Goal: Task Accomplishment & Management: Manage account settings

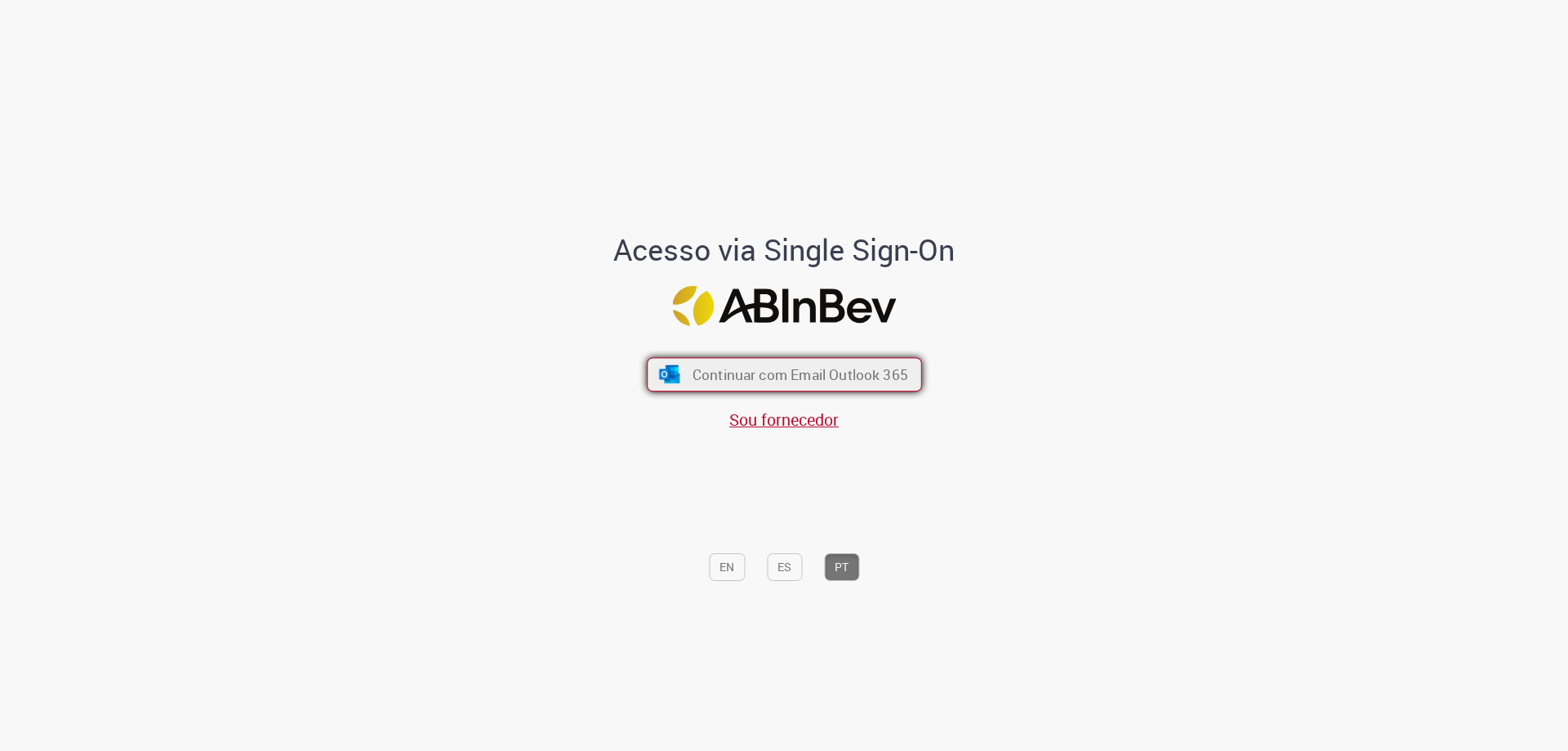
click at [894, 372] on span "Continuar com Email Outlook 365" at bounding box center [799, 374] width 216 height 19
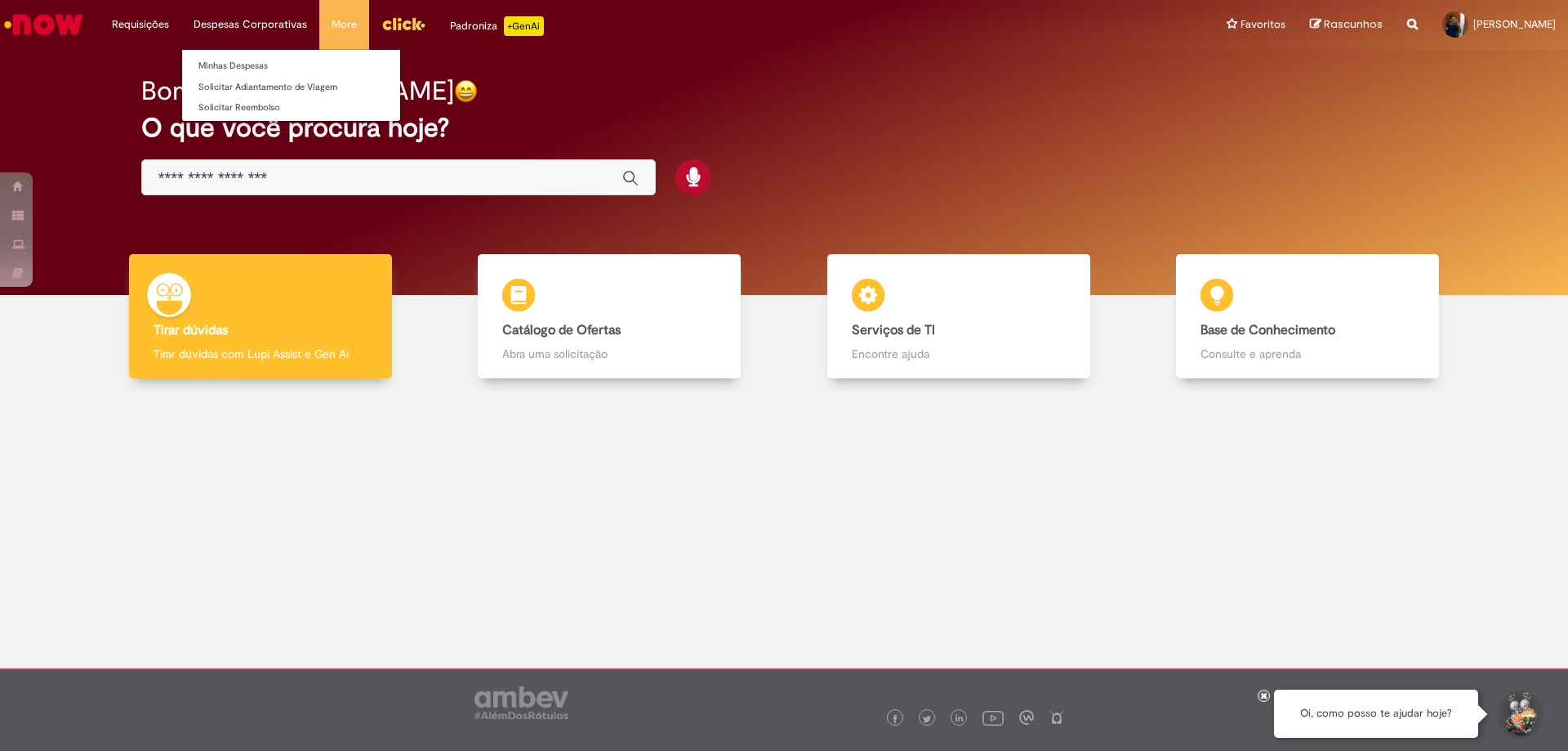
click at [181, 16] on li "Despesas Corporativas Minhas Despesas Solicitar Adiantamento de Viagem Solicita…" at bounding box center [140, 25] width 82 height 49
click at [284, 58] on link "Minhas Despesas" at bounding box center [291, 66] width 218 height 18
